Goal: Task Accomplishment & Management: Manage account settings

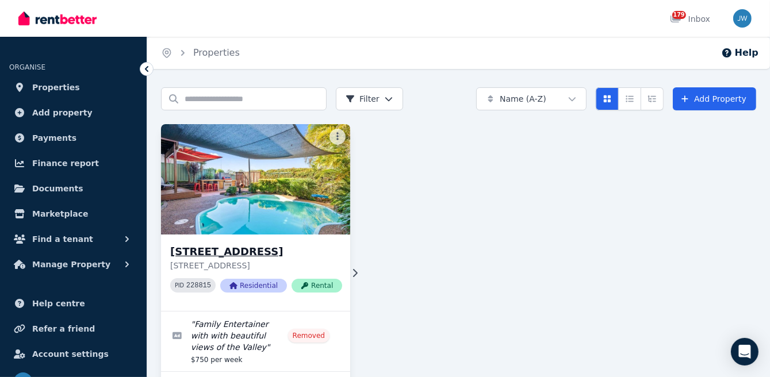
click at [349, 278] on icon at bounding box center [355, 273] width 12 height 9
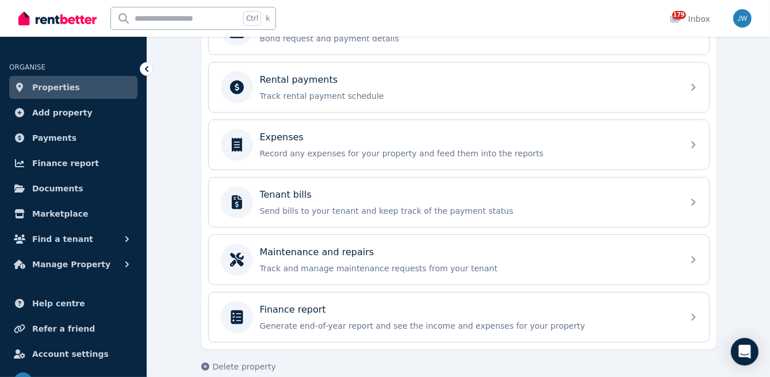
scroll to position [474, 0]
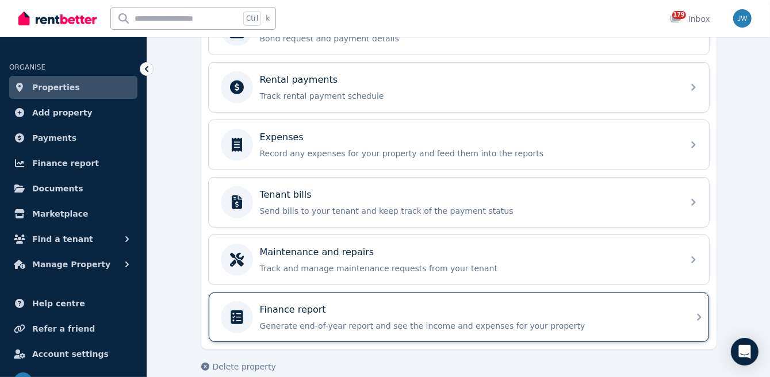
click at [301, 312] on div "Finance report Generate end-of-year report and see the income and expenses for …" at bounding box center [468, 317] width 416 height 29
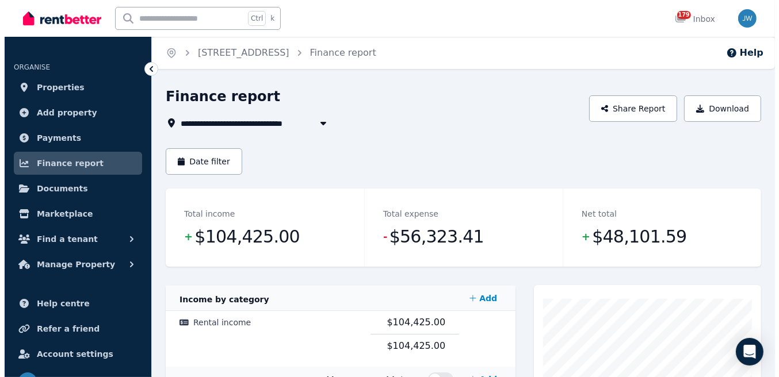
scroll to position [1, 0]
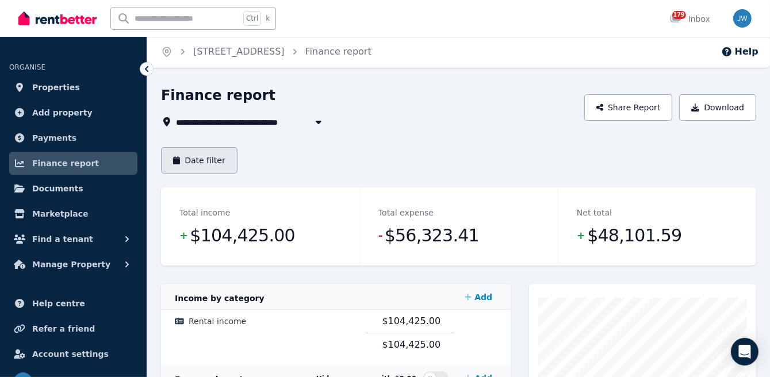
click at [216, 167] on button "Date filter" at bounding box center [199, 160] width 76 height 26
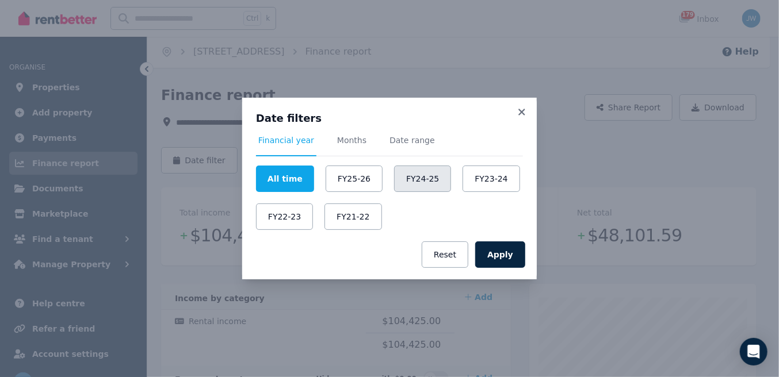
click at [419, 177] on button "FY24-25" at bounding box center [422, 179] width 57 height 26
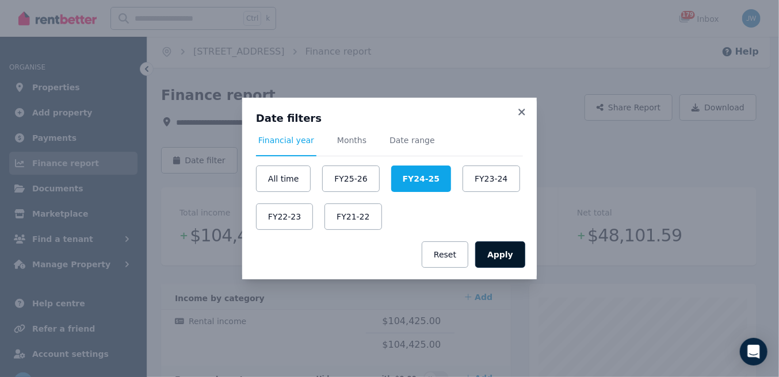
click at [511, 262] on button "Apply" at bounding box center [500, 255] width 50 height 26
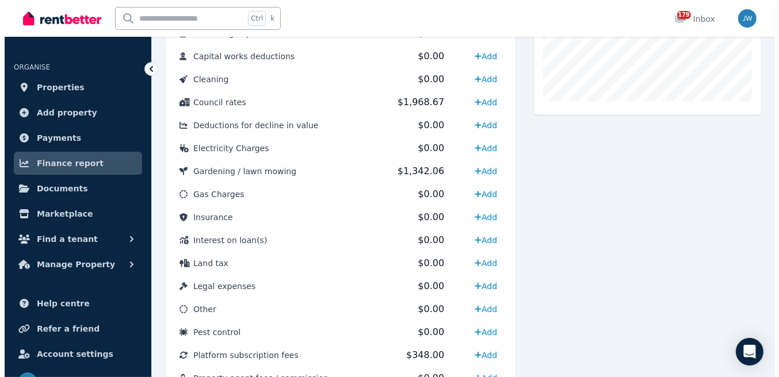
scroll to position [439, 0]
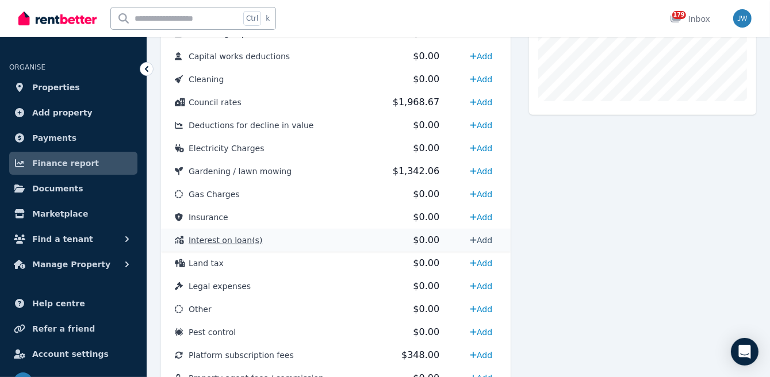
click at [485, 240] on link "Add" at bounding box center [481, 240] width 32 height 18
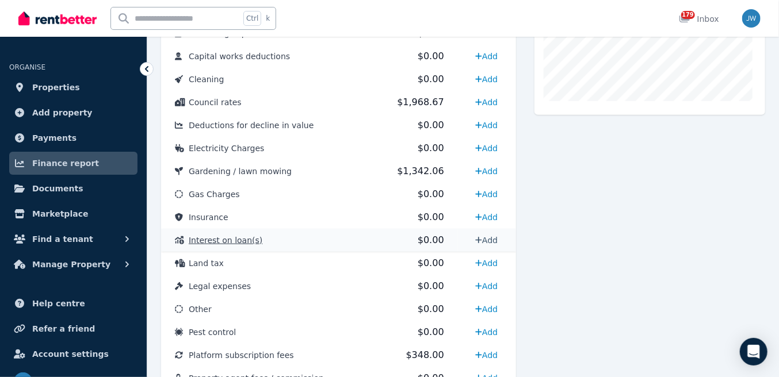
select select "**********"
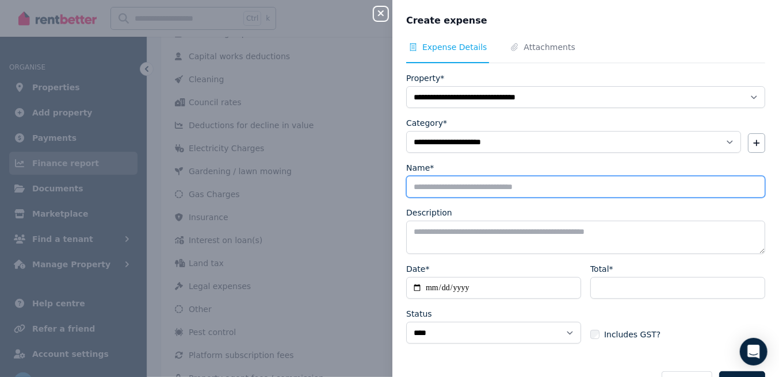
click at [474, 189] on input "Name*" at bounding box center [585, 187] width 359 height 22
type input "**********"
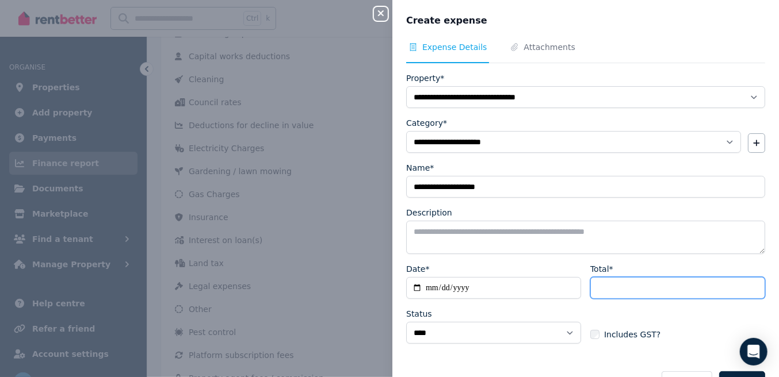
click at [617, 281] on input "Total*" at bounding box center [677, 288] width 175 height 22
type input "*******"
click at [679, 319] on div "Includes GST?" at bounding box center [677, 324] width 175 height 32
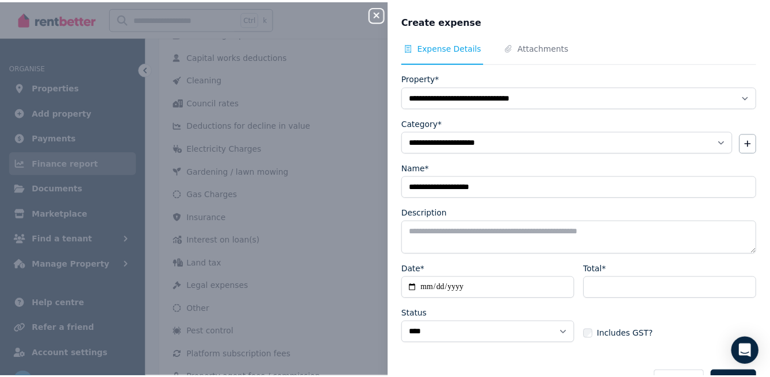
scroll to position [32, 0]
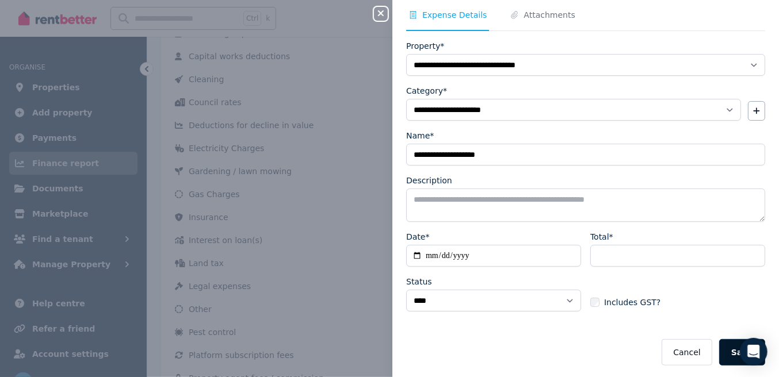
click at [723, 349] on button "Save" at bounding box center [742, 352] width 46 height 26
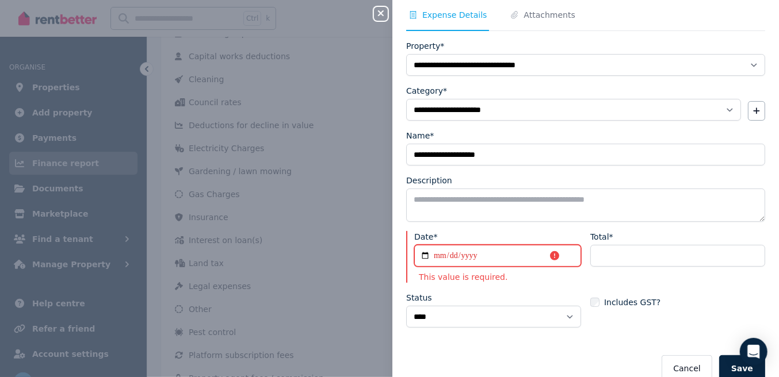
click at [437, 250] on input "Date*" at bounding box center [497, 256] width 167 height 22
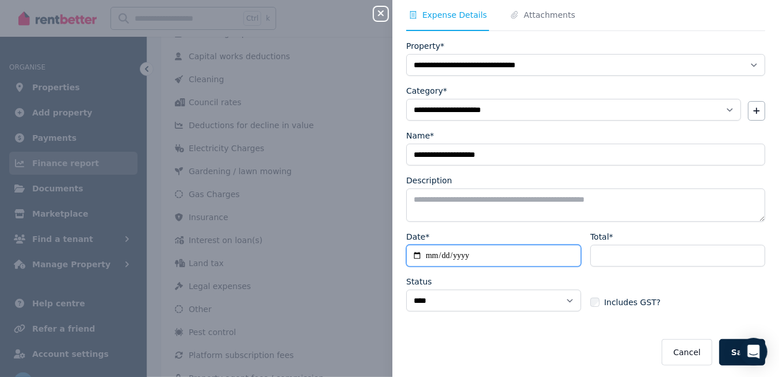
type input "**********"
click at [715, 288] on div "Includes GST?" at bounding box center [677, 292] width 175 height 32
click at [722, 353] on button "Save" at bounding box center [742, 352] width 46 height 26
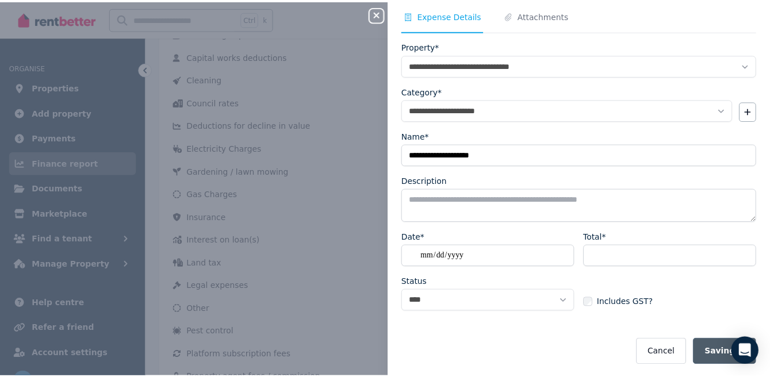
select select
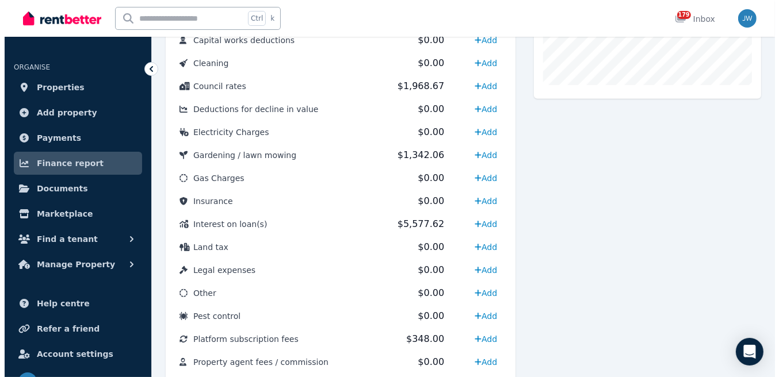
scroll to position [455, 0]
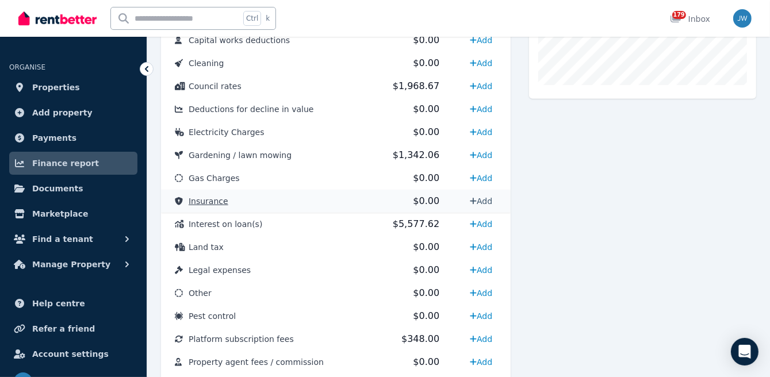
click at [488, 200] on link "Add" at bounding box center [481, 201] width 32 height 18
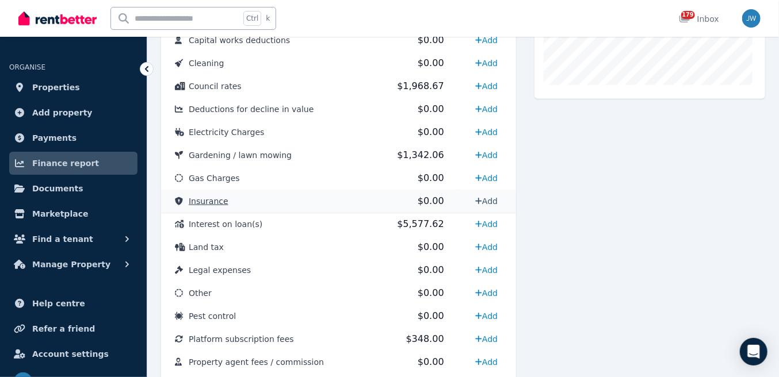
select select "**********"
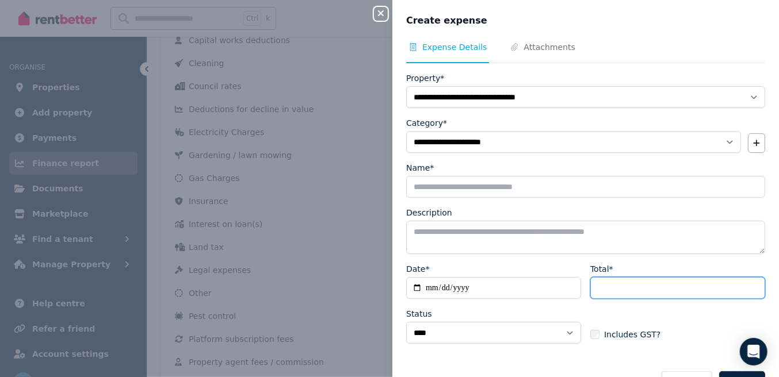
click at [634, 293] on input "Total*" at bounding box center [677, 288] width 175 height 22
type input "*******"
click at [683, 323] on div "Includes GST?" at bounding box center [677, 324] width 175 height 32
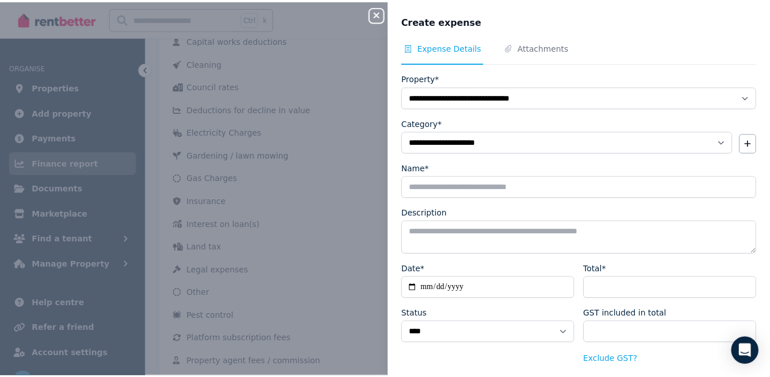
scroll to position [46, 0]
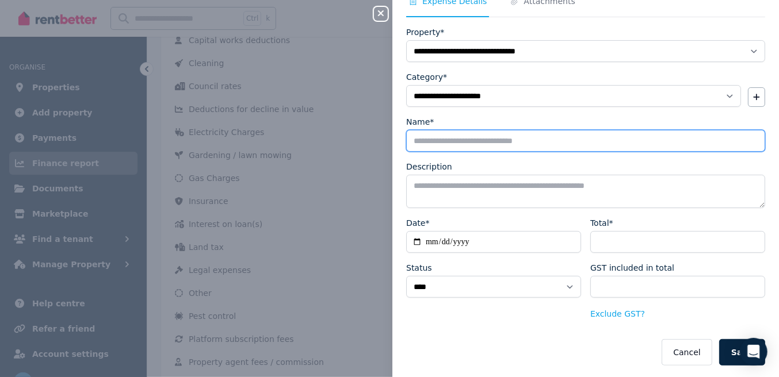
click at [522, 135] on input "Name*" at bounding box center [585, 141] width 359 height 22
type input "**********"
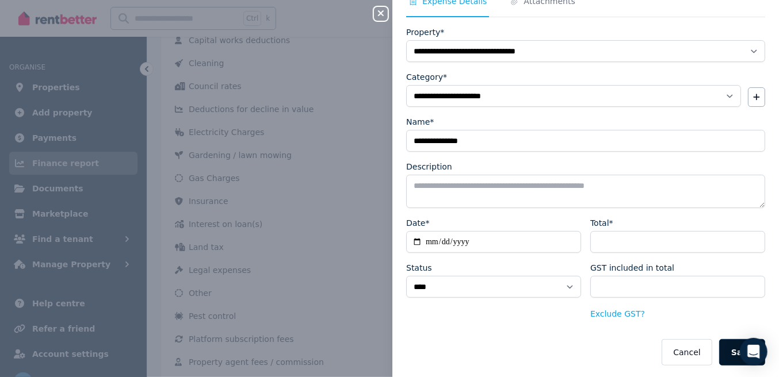
click at [725, 350] on button "Save" at bounding box center [742, 352] width 46 height 26
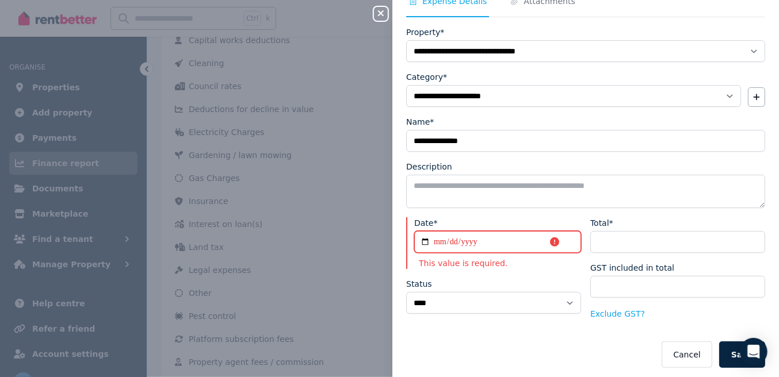
click at [439, 241] on input "Date*" at bounding box center [497, 242] width 167 height 22
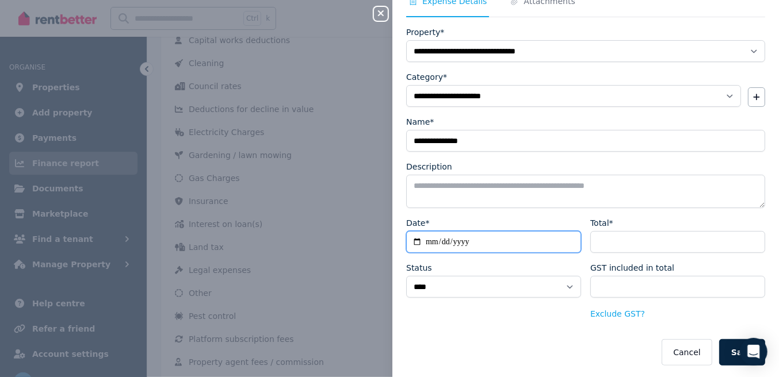
type input "**********"
click at [439, 241] on input "Date*" at bounding box center [493, 242] width 175 height 22
click at [430, 238] on input "**********" at bounding box center [493, 242] width 175 height 22
type input "**********"
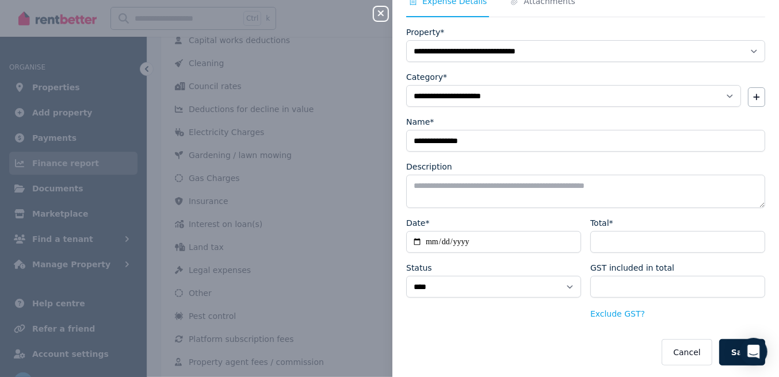
click at [489, 259] on div "**********" at bounding box center [493, 269] width 175 height 104
click at [691, 349] on button "Cancel" at bounding box center [686, 352] width 50 height 26
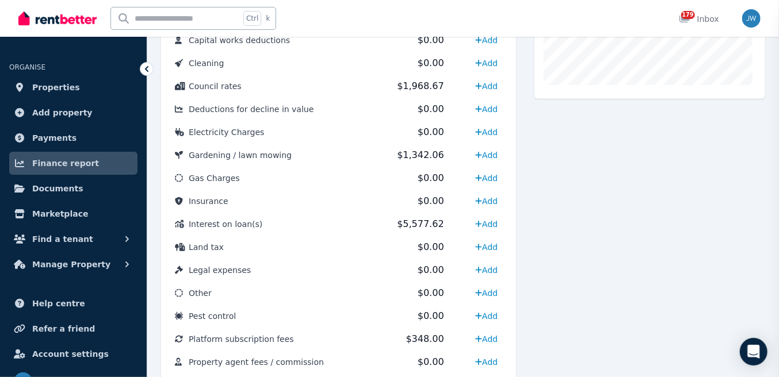
select select
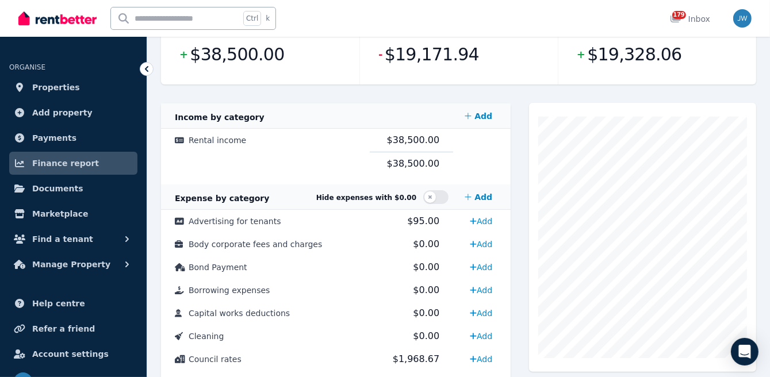
scroll to position [0, 0]
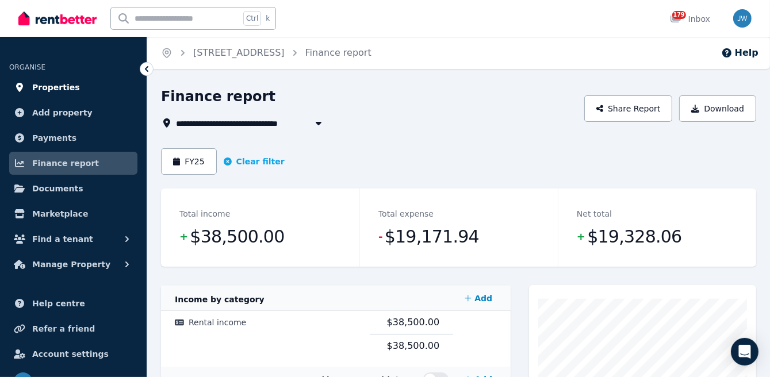
click at [57, 87] on span "Properties" at bounding box center [56, 88] width 48 height 14
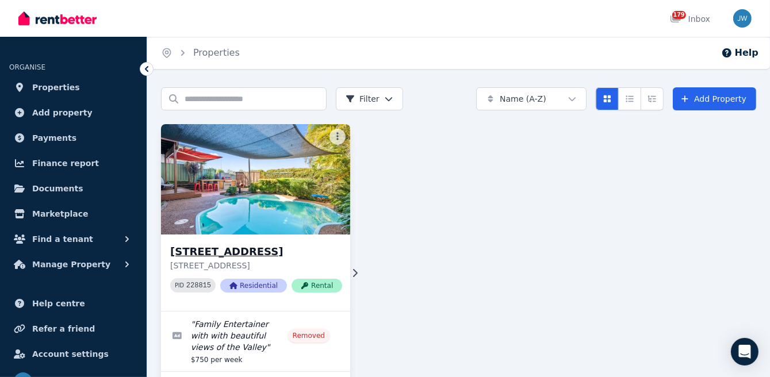
click at [269, 192] on img at bounding box center [255, 179] width 198 height 116
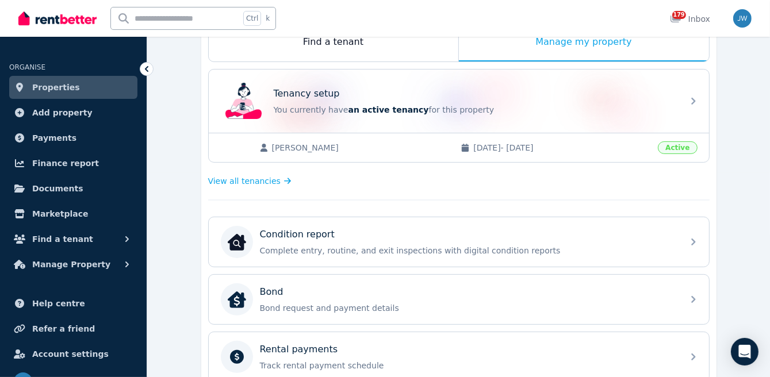
scroll to position [195, 0]
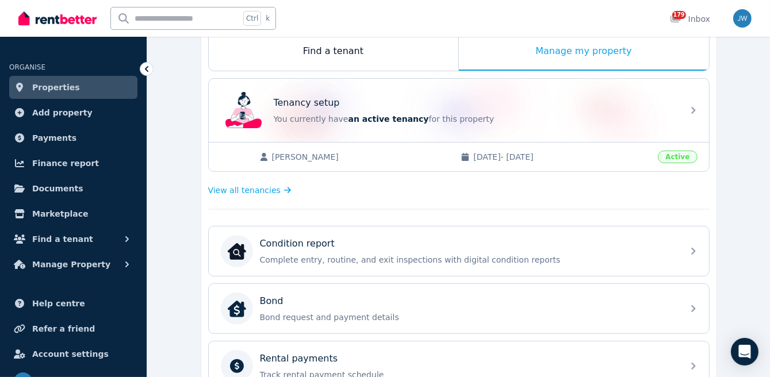
click at [317, 154] on span "[PERSON_NAME]" at bounding box center [361, 157] width 178 height 12
click at [254, 189] on span "View all tenancies" at bounding box center [244, 191] width 72 height 12
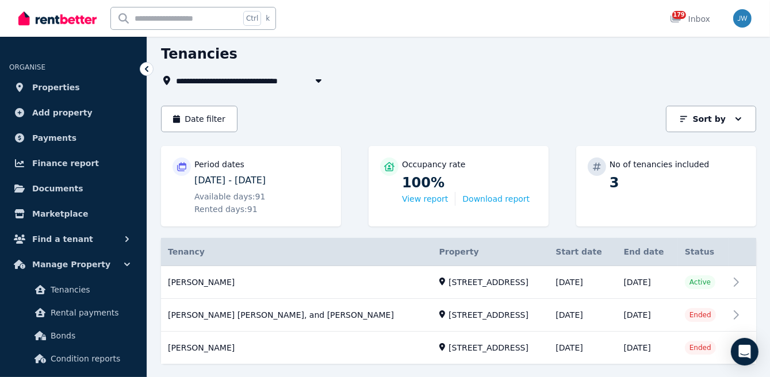
scroll to position [70, 0]
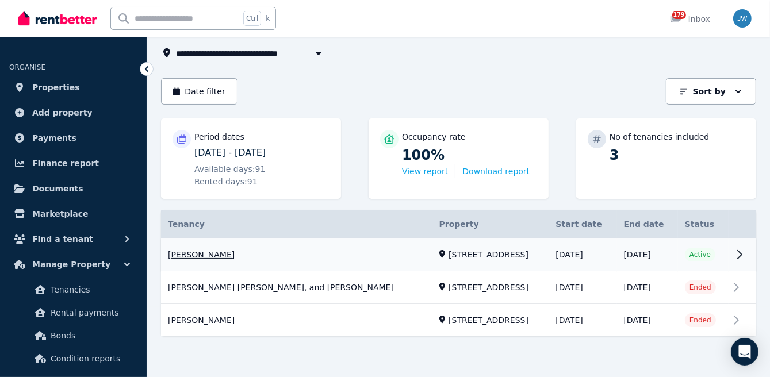
click at [271, 259] on link "View property details" at bounding box center [458, 255] width 595 height 33
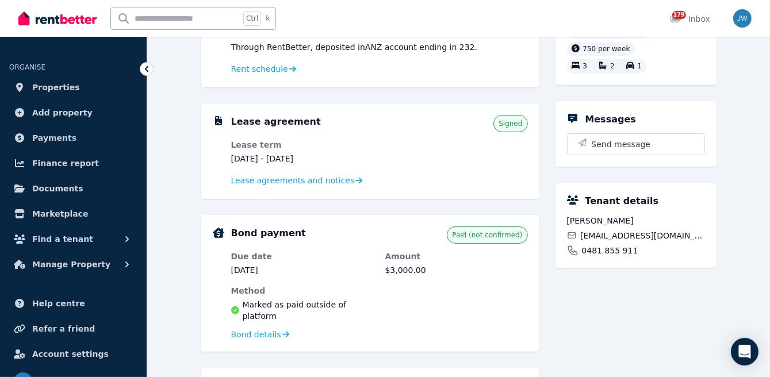
scroll to position [190, 0]
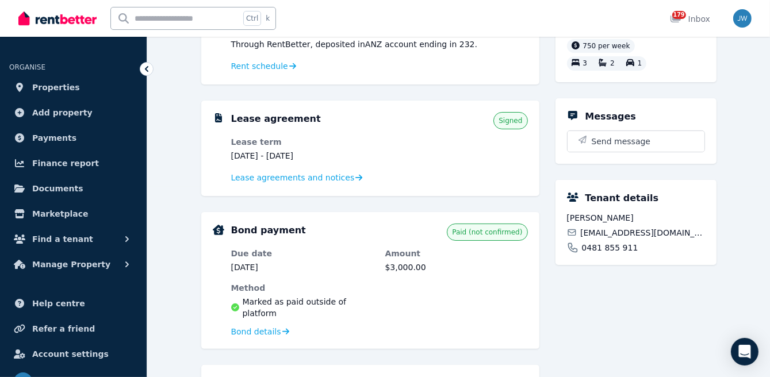
click at [617, 239] on span "[EMAIL_ADDRESS][DOMAIN_NAME]" at bounding box center [642, 233] width 124 height 12
copy div "[EMAIL_ADDRESS][DOMAIN_NAME]"
click at [71, 93] on link "Properties" at bounding box center [73, 87] width 128 height 23
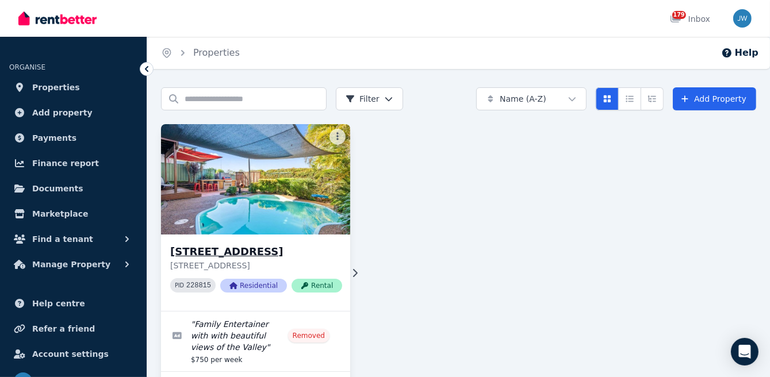
click at [246, 157] on img at bounding box center [255, 179] width 198 height 116
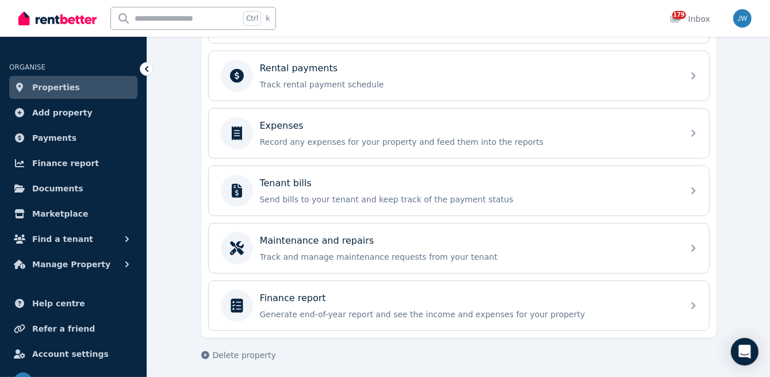
scroll to position [485, 0]
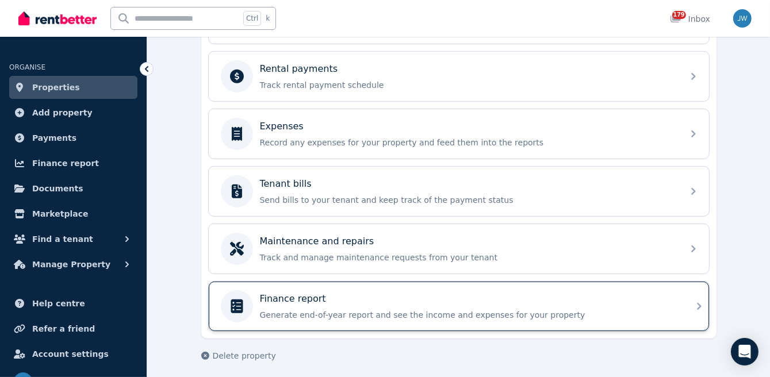
click at [334, 303] on div "Finance report Generate end-of-year report and see the income and expenses for …" at bounding box center [468, 306] width 416 height 29
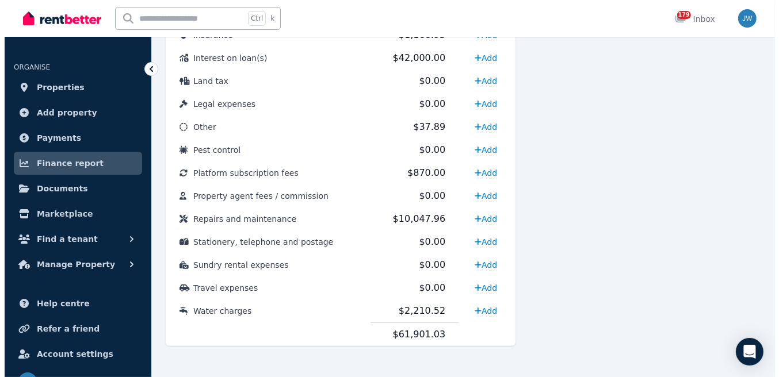
scroll to position [622, 0]
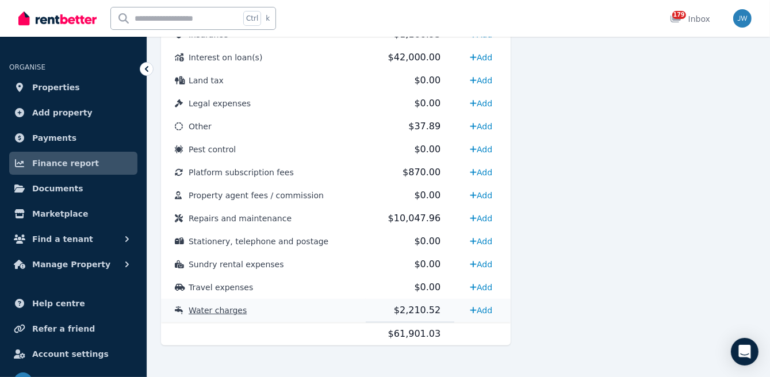
click at [334, 312] on td "Water charges" at bounding box center [263, 311] width 205 height 24
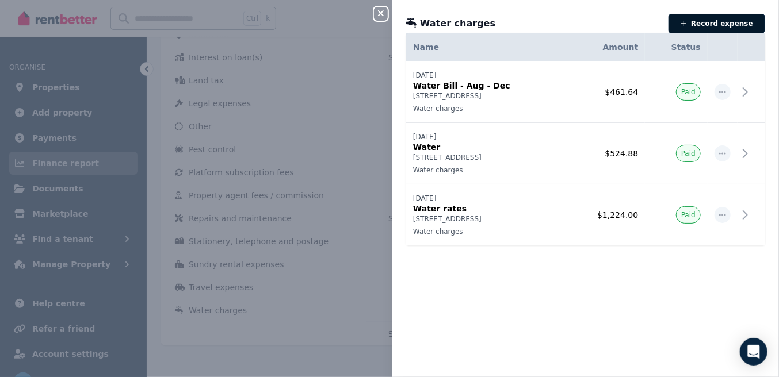
click at [704, 25] on button "Record expense" at bounding box center [716, 24] width 97 height 20
select select "**********"
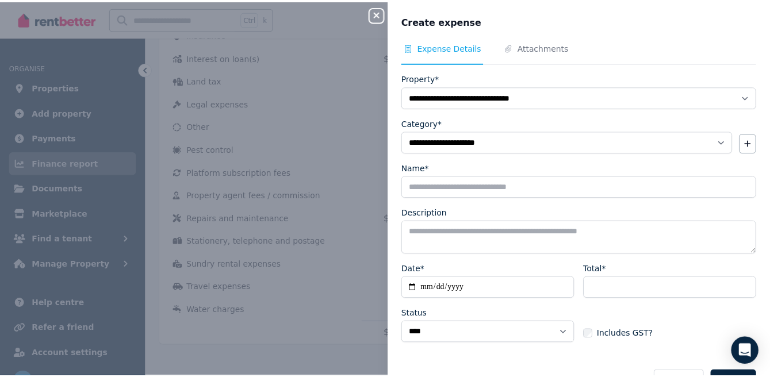
scroll to position [32, 0]
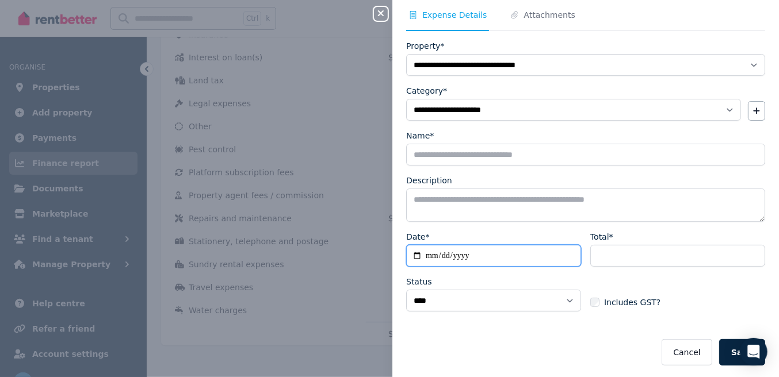
click at [433, 250] on input "Date*" at bounding box center [493, 256] width 175 height 22
type input "**********"
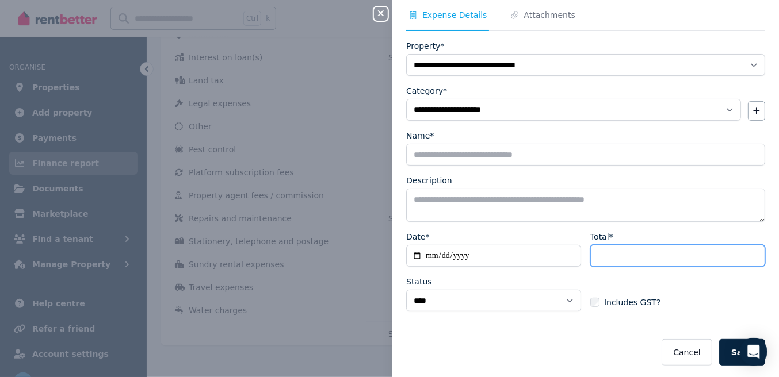
click at [633, 253] on input "Total*" at bounding box center [677, 256] width 175 height 22
type input "******"
click at [705, 294] on div "Includes GST?" at bounding box center [677, 292] width 175 height 32
click at [723, 342] on button "Save" at bounding box center [742, 352] width 46 height 26
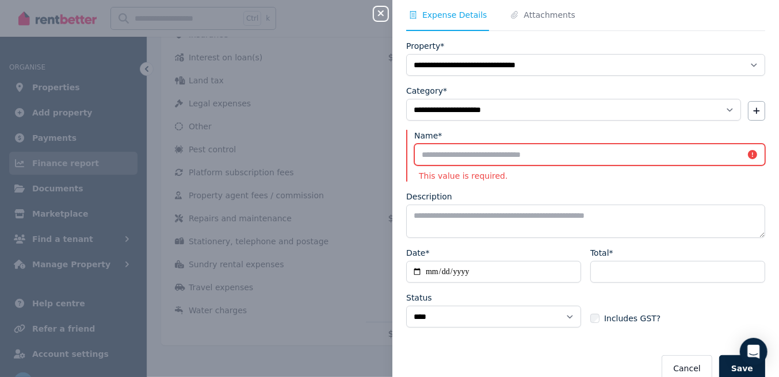
click at [507, 159] on input "Name*" at bounding box center [589, 155] width 351 height 22
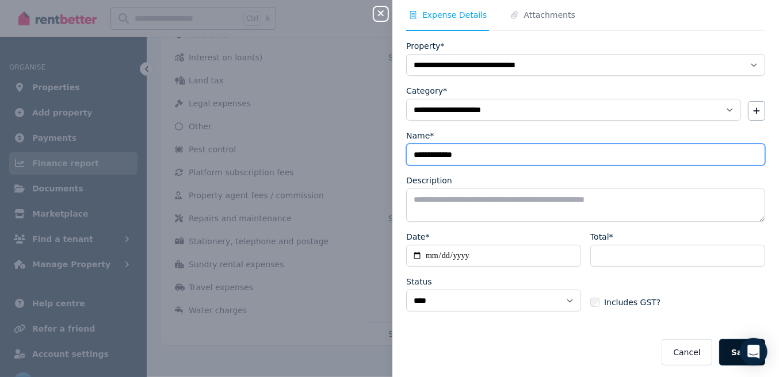
type input "**********"
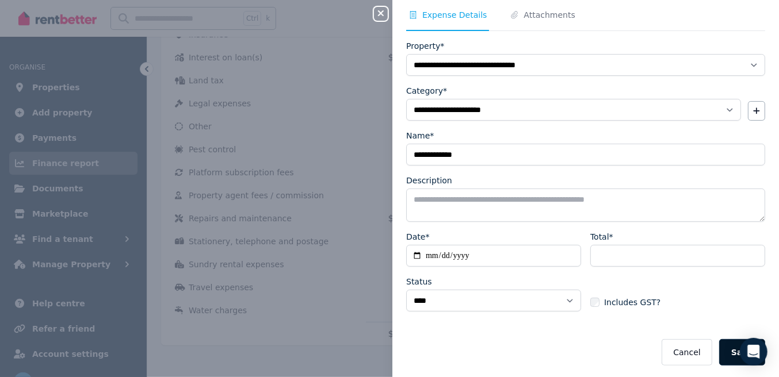
click at [726, 350] on button "Save" at bounding box center [742, 352] width 46 height 26
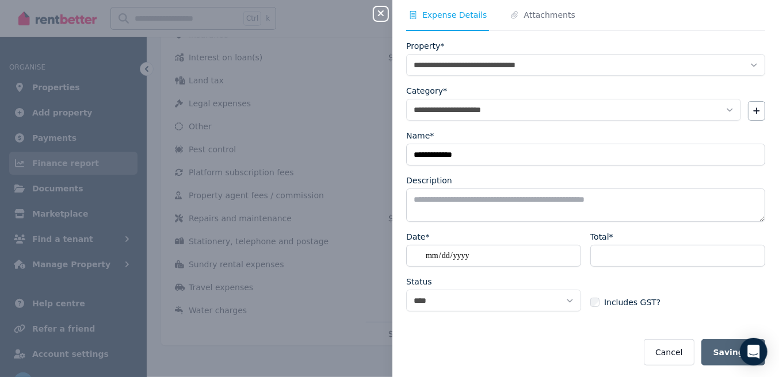
select select
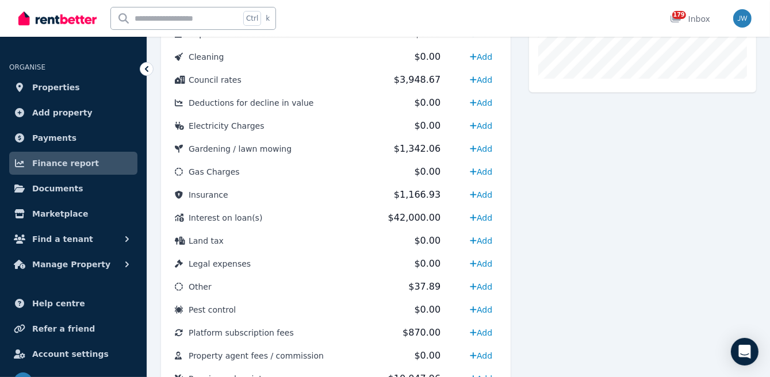
scroll to position [461, 0]
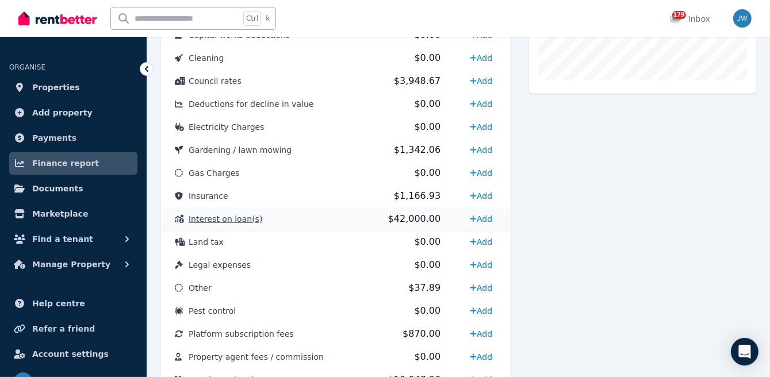
click at [423, 222] on span "$42,000.00" at bounding box center [414, 218] width 53 height 11
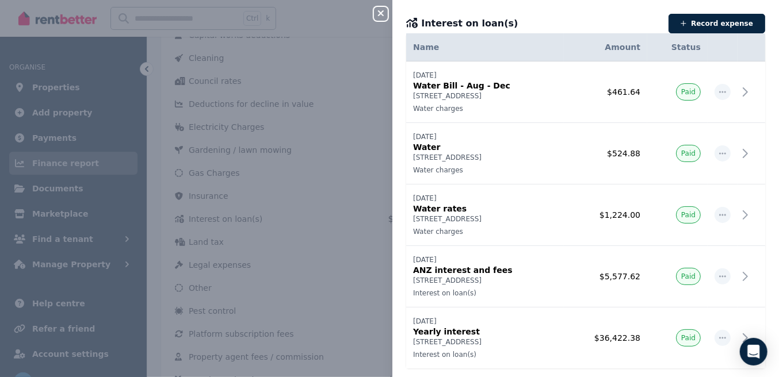
click at [347, 213] on div "Close panel Interest on loan(s) Record expense Date Name Address Category Amoun…" at bounding box center [389, 188] width 779 height 377
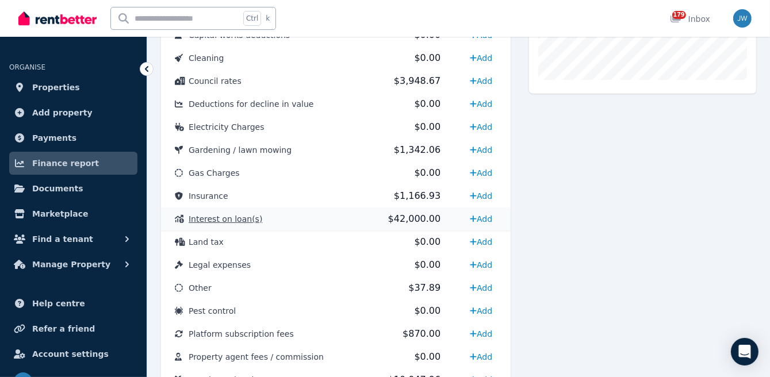
click at [238, 220] on span "Interest on loan(s)" at bounding box center [226, 219] width 74 height 9
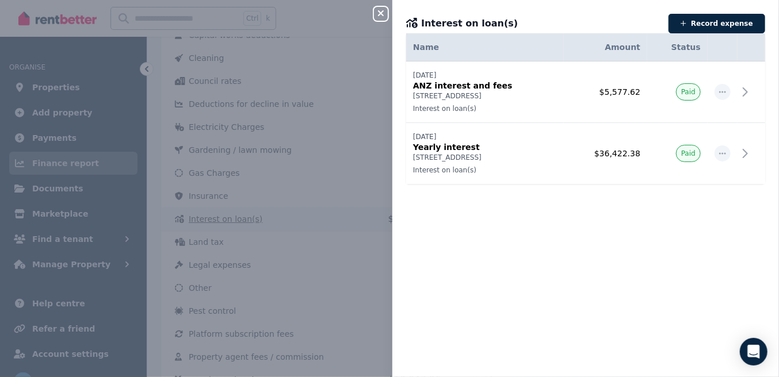
click at [238, 220] on div "Close panel Interest on loan(s) Record expense Date Name Address Category Amoun…" at bounding box center [389, 188] width 779 height 377
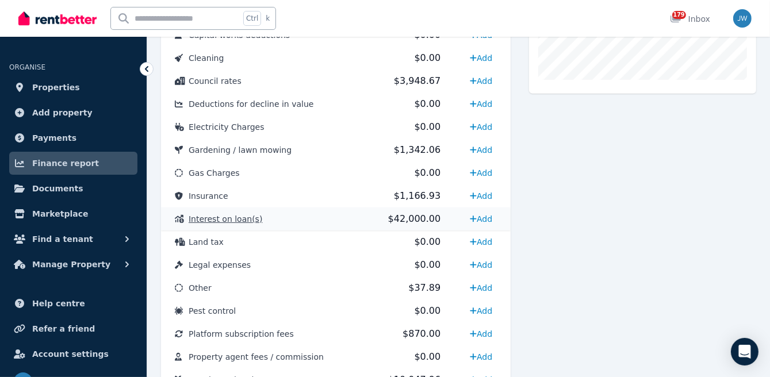
click at [238, 220] on span "Interest on loan(s)" at bounding box center [226, 219] width 74 height 9
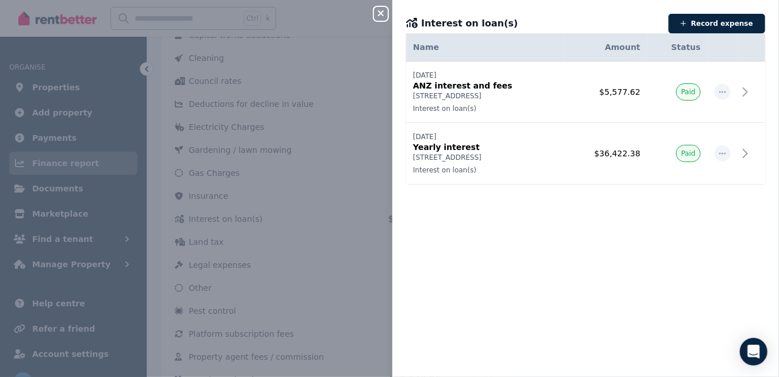
click at [368, 248] on div "Close panel Interest on loan(s) Record expense Date Name Address Category Amoun…" at bounding box center [389, 188] width 779 height 377
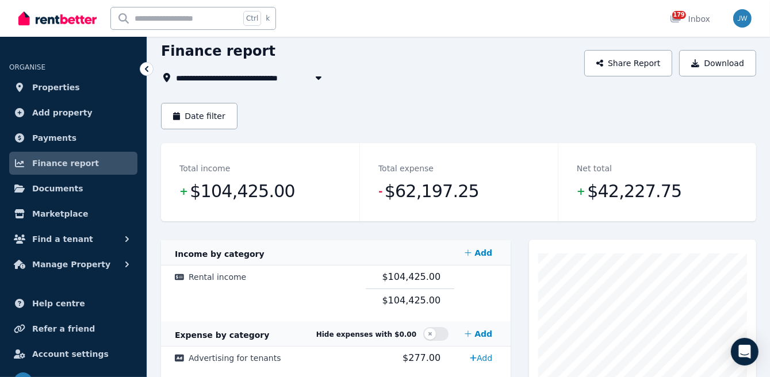
scroll to position [0, 0]
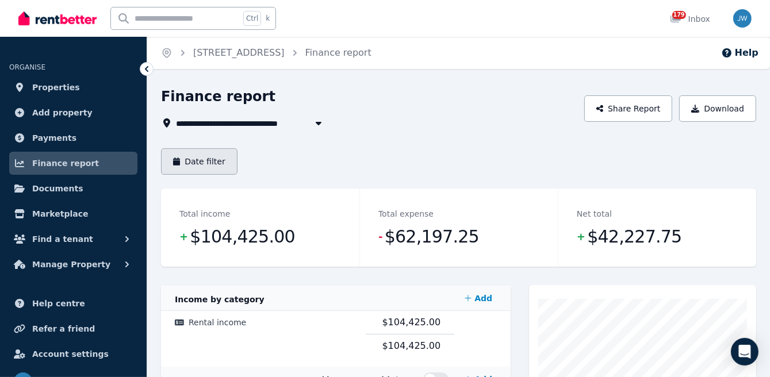
click at [208, 157] on button "Date filter" at bounding box center [199, 161] width 76 height 26
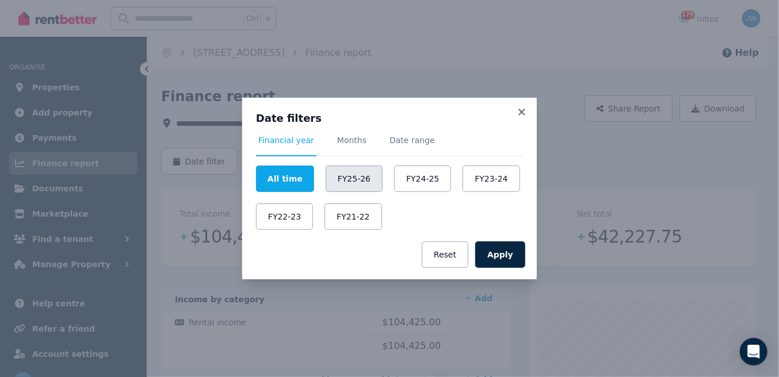
click at [343, 178] on button "FY25-26" at bounding box center [354, 179] width 57 height 26
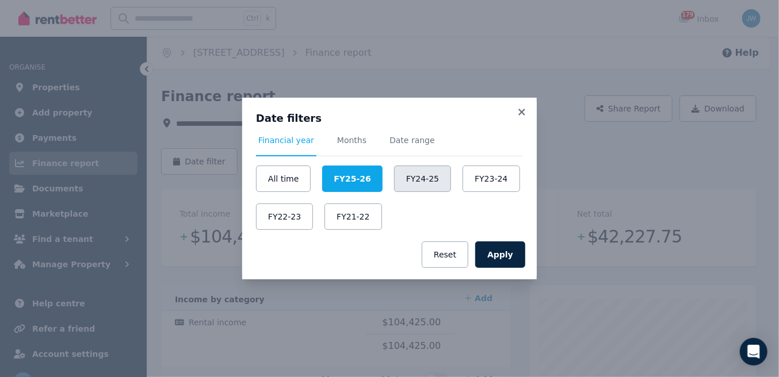
click at [398, 182] on button "FY24-25" at bounding box center [422, 179] width 57 height 26
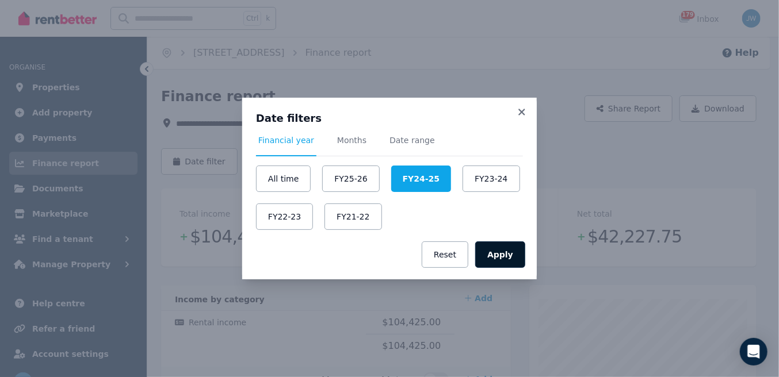
click at [508, 253] on button "Apply" at bounding box center [500, 255] width 50 height 26
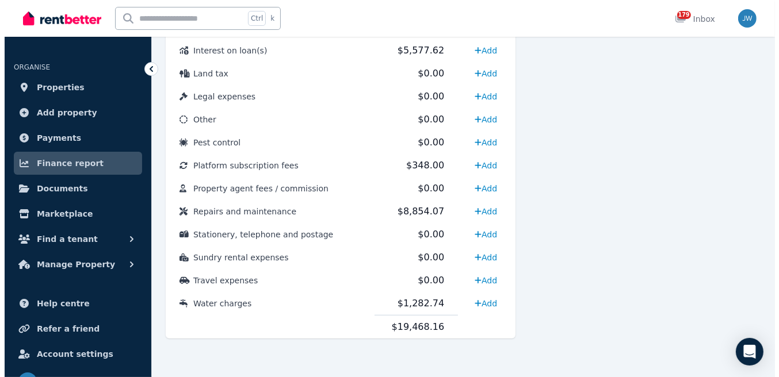
scroll to position [628, 0]
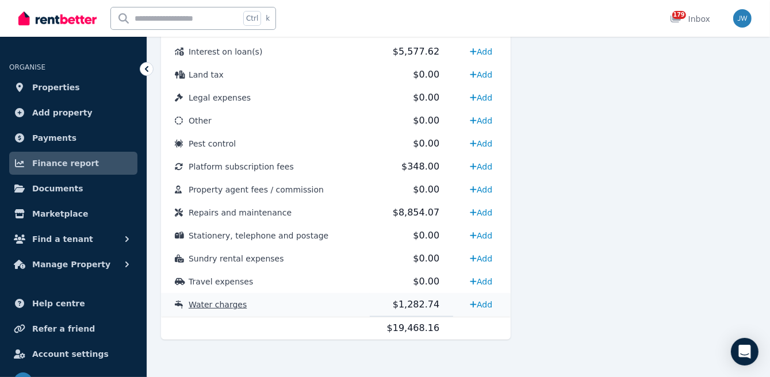
click at [212, 301] on span "Water charges" at bounding box center [218, 304] width 58 height 9
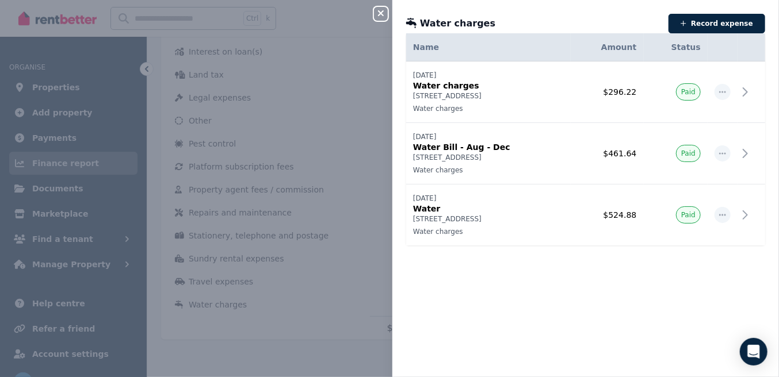
click at [333, 104] on div "Close panel Water charges Record expense Date Name Address Category Amount Stat…" at bounding box center [389, 188] width 779 height 377
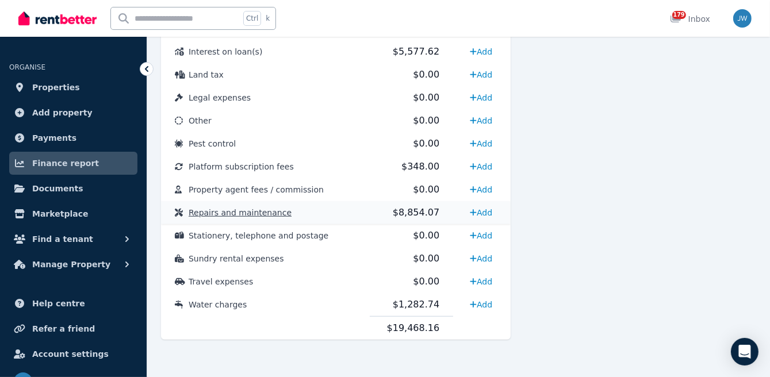
click at [262, 213] on span "Repairs and maintenance" at bounding box center [240, 212] width 103 height 9
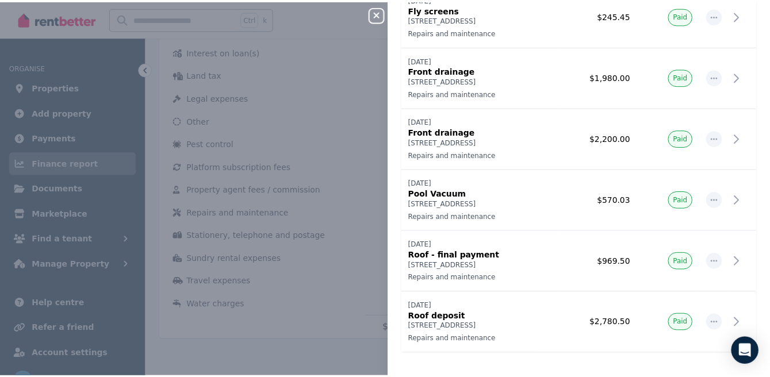
scroll to position [271, 0]
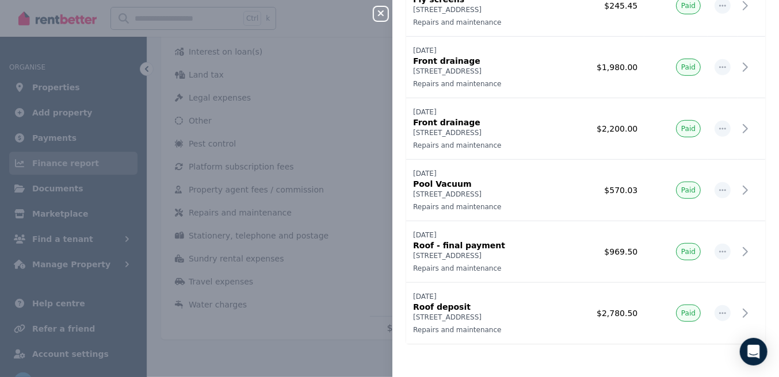
click at [393, 194] on div "Date Name Address Category Amount Status [DATE] [DATE] Pool [STREET_ADDRESS] Re…" at bounding box center [585, 70] width 386 height 588
click at [385, 193] on div "Close panel Repairs and maintenance Record expense Date Name Address Category A…" at bounding box center [389, 188] width 779 height 377
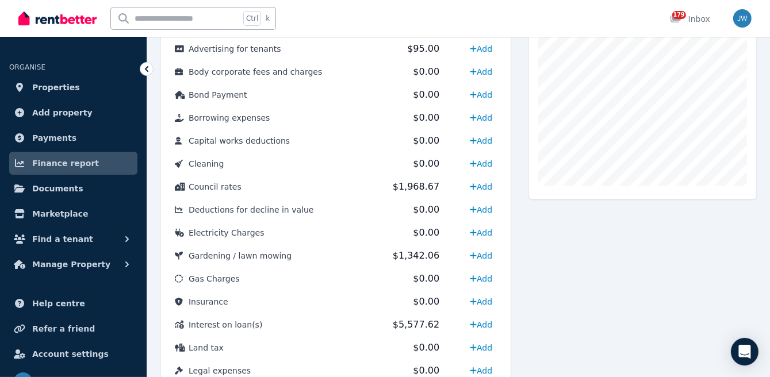
scroll to position [355, 0]
click at [223, 188] on span "Council rates" at bounding box center [215, 186] width 53 height 9
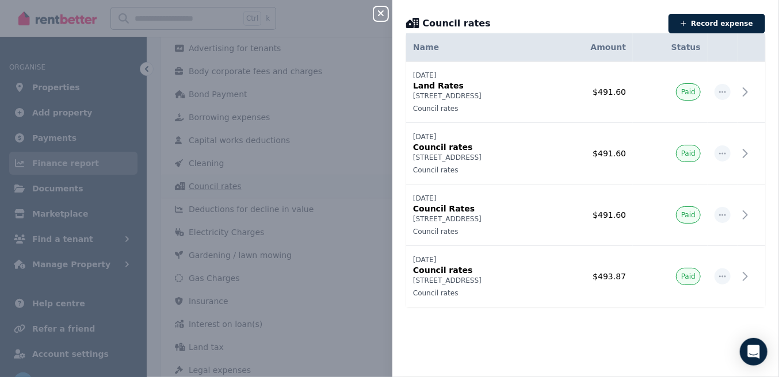
click at [223, 188] on div "Close panel Council rates Record expense Date Name Address Category Amount Stat…" at bounding box center [389, 188] width 779 height 377
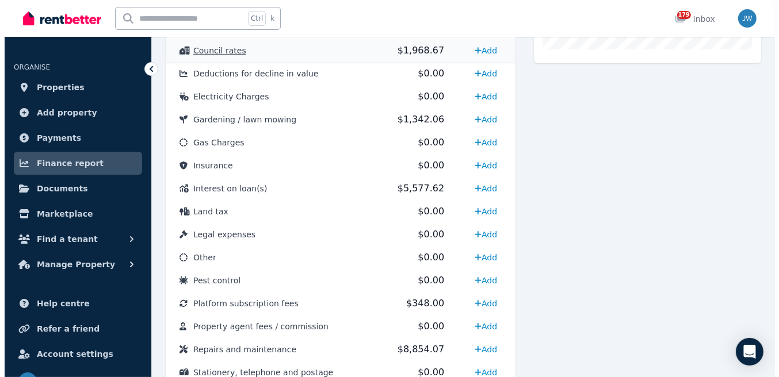
scroll to position [492, 0]
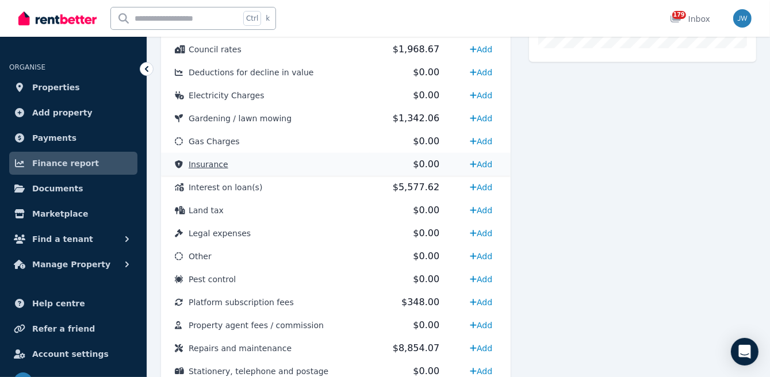
click at [214, 164] on span "Insurance" at bounding box center [209, 164] width 40 height 9
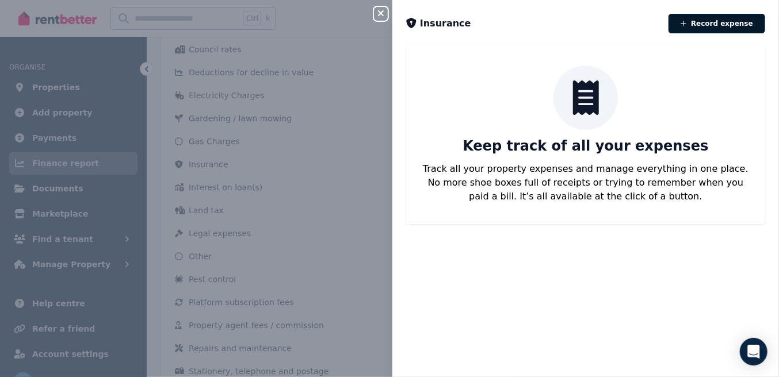
click at [717, 22] on button "Record expense" at bounding box center [716, 24] width 97 height 20
select select "**********"
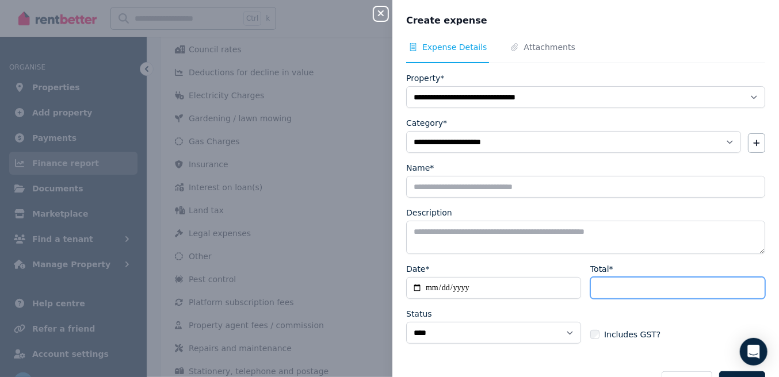
click at [599, 286] on input "Total*" at bounding box center [677, 288] width 175 height 22
type input "*******"
click at [612, 334] on span "Includes GST?" at bounding box center [632, 335] width 56 height 12
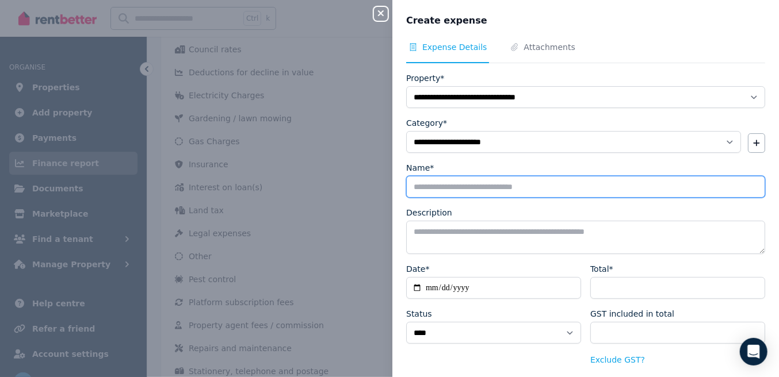
click at [462, 189] on input "Name*" at bounding box center [585, 187] width 359 height 22
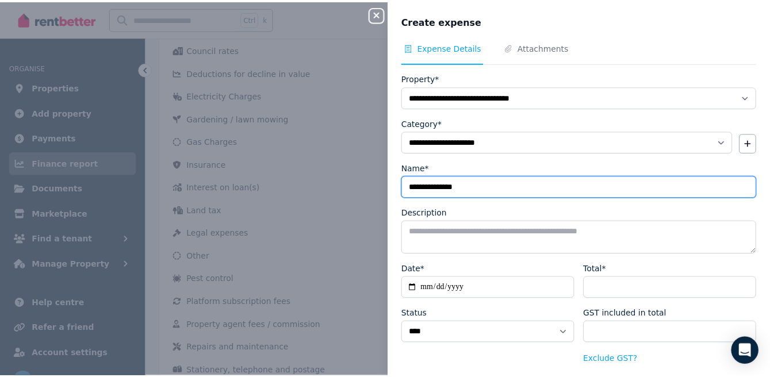
scroll to position [46, 0]
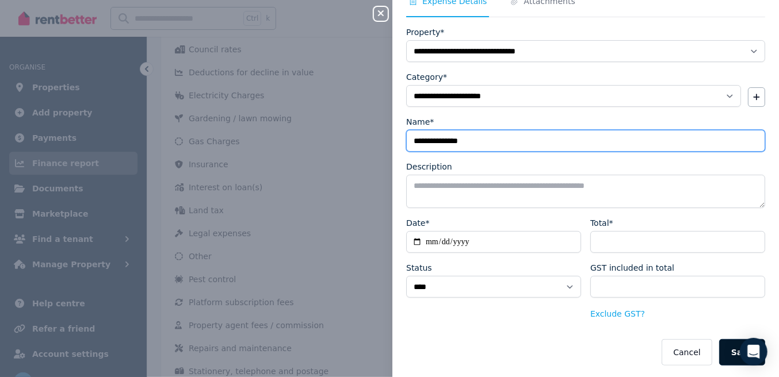
type input "**********"
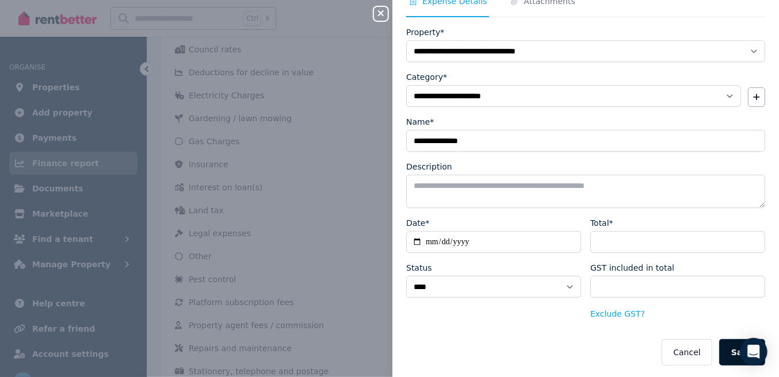
click at [722, 354] on button "Save" at bounding box center [742, 352] width 46 height 26
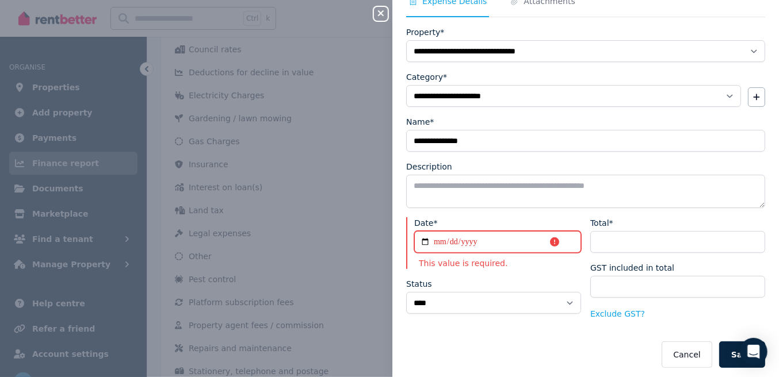
click at [438, 234] on input "Date*" at bounding box center [497, 242] width 167 height 22
click at [439, 239] on input "Date*" at bounding box center [497, 242] width 167 height 22
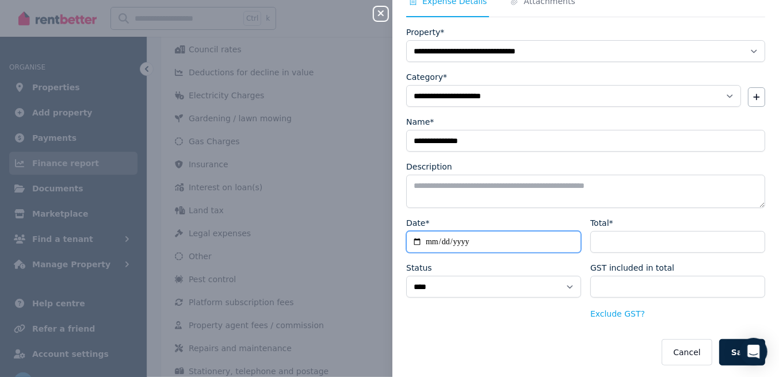
type input "**********"
click at [484, 332] on form "**********" at bounding box center [585, 195] width 359 height 339
click at [724, 351] on button "Save" at bounding box center [742, 352] width 46 height 26
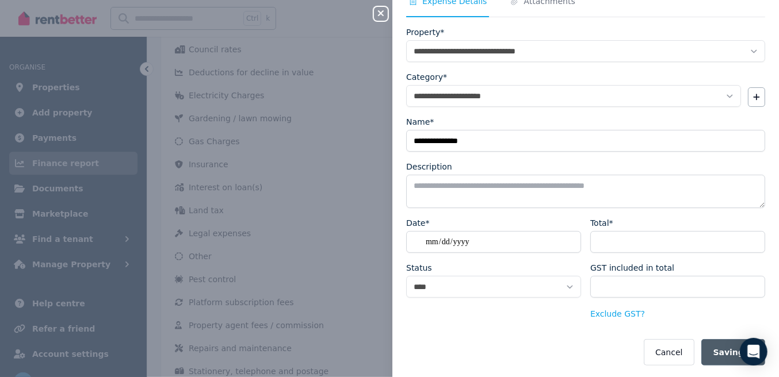
select select
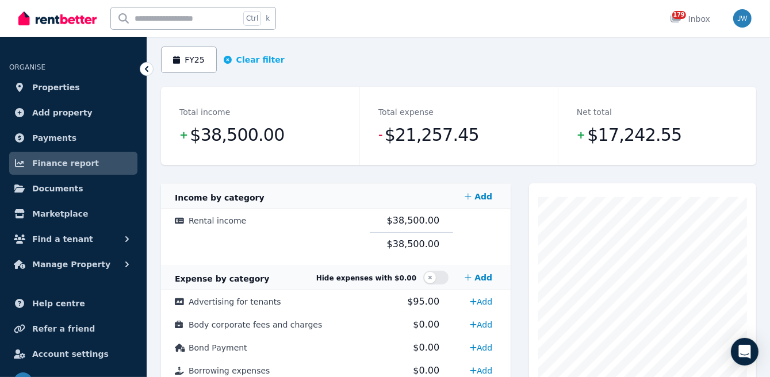
scroll to position [0, 0]
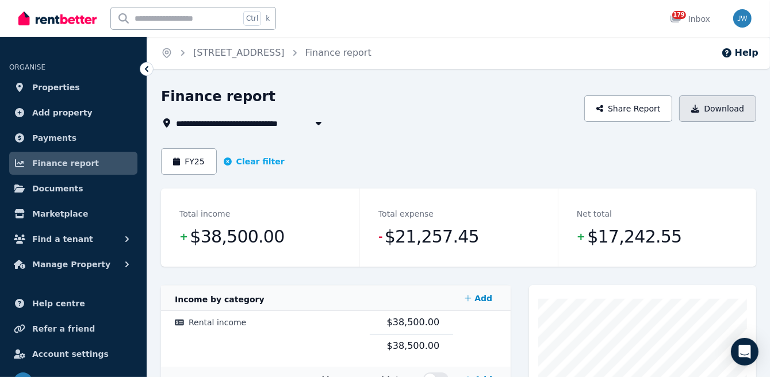
click at [723, 113] on button "Download" at bounding box center [717, 108] width 77 height 26
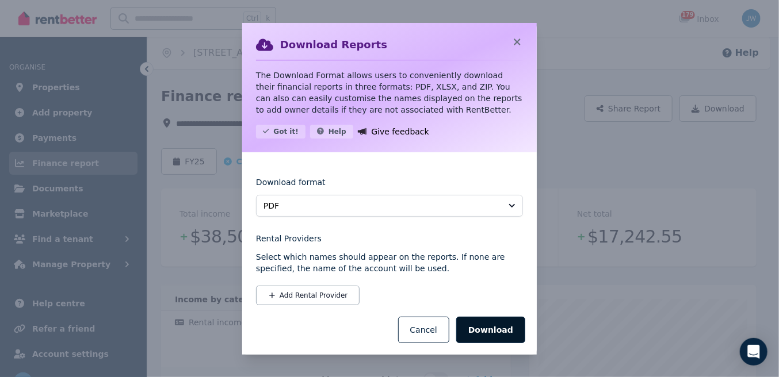
click at [497, 327] on button "Download" at bounding box center [490, 330] width 69 height 26
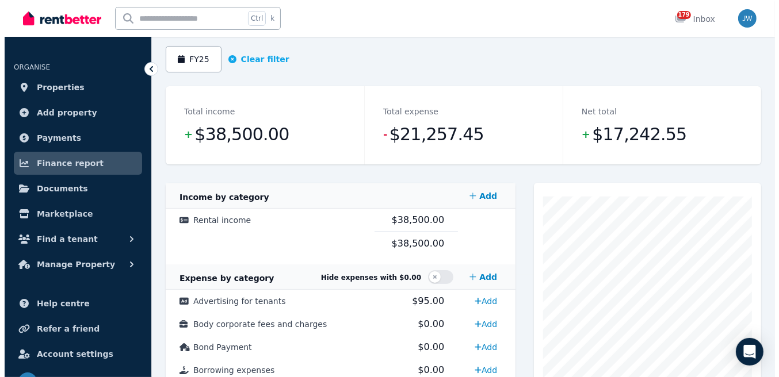
scroll to position [66, 0]
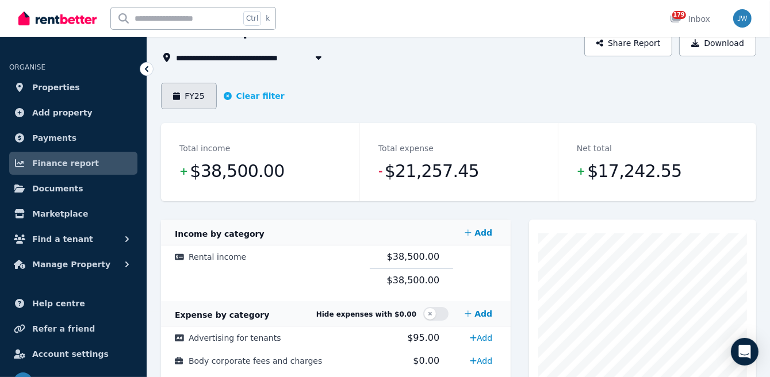
click at [196, 97] on button "FY25" at bounding box center [189, 96] width 56 height 26
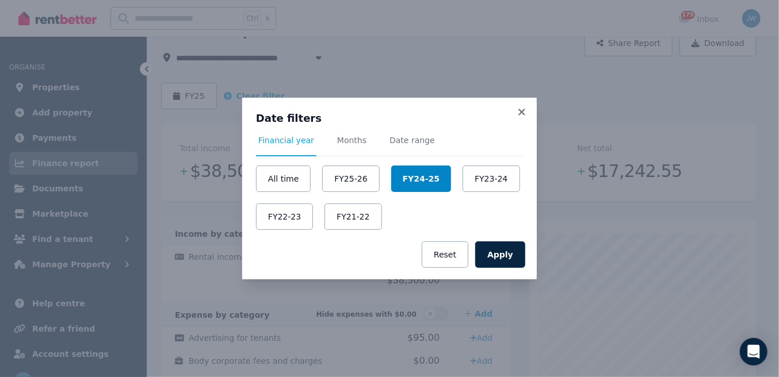
click at [403, 185] on button "FY24-25" at bounding box center [421, 179] width 60 height 26
click at [499, 262] on button "Apply" at bounding box center [500, 255] width 50 height 26
